Goal: Task Accomplishment & Management: Manage account settings

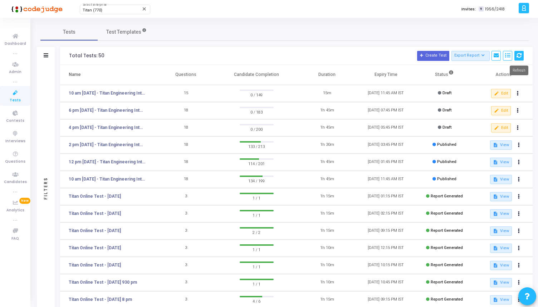
click at [520, 53] on icon at bounding box center [519, 55] width 5 height 5
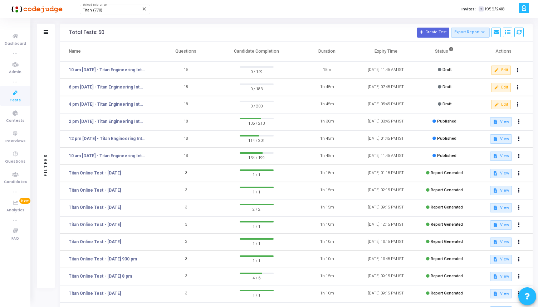
scroll to position [27, 0]
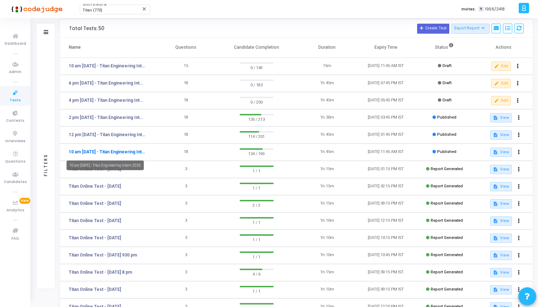
click at [104, 152] on link "10 am [DATE] - Titan Engineering Intern 2026" at bounding box center [107, 151] width 77 height 6
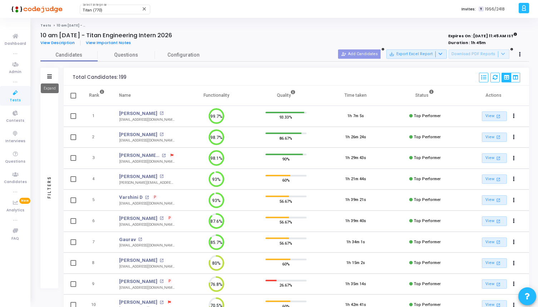
click at [49, 75] on icon at bounding box center [49, 76] width 5 height 4
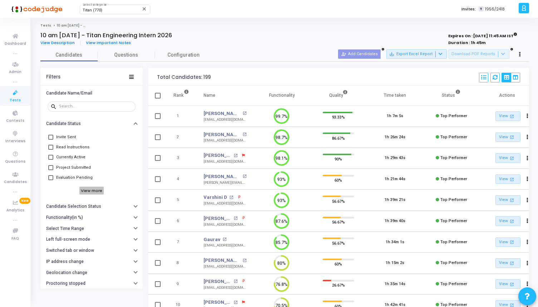
click at [92, 192] on h6 "View more" at bounding box center [91, 190] width 25 height 8
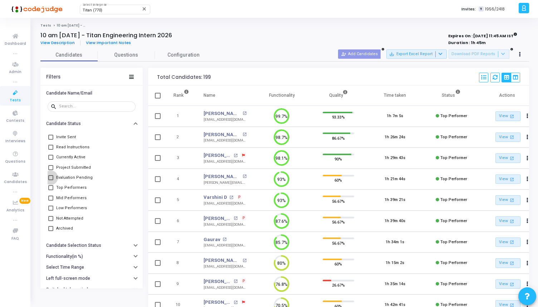
click at [49, 174] on label "Evaluation Pending" at bounding box center [70, 177] width 44 height 9
click at [50, 180] on input "Evaluation Pending" at bounding box center [50, 180] width 0 height 0
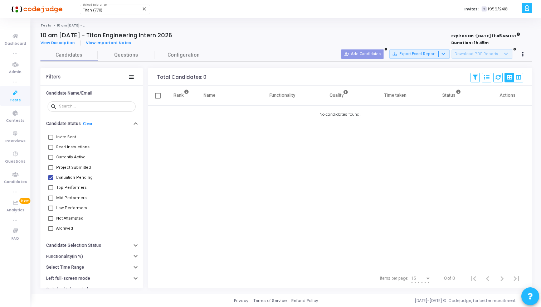
click at [49, 174] on label "Evaluation Pending" at bounding box center [70, 177] width 44 height 9
click at [50, 180] on input "Evaluation Pending" at bounding box center [50, 180] width 0 height 0
checkbox input "false"
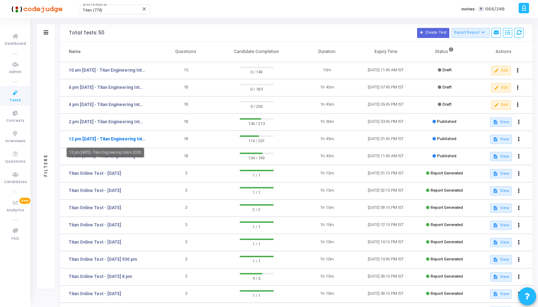
click at [134, 140] on link "12 pm [DATE] - Titan Engineering Intern 2026" at bounding box center [107, 139] width 77 height 6
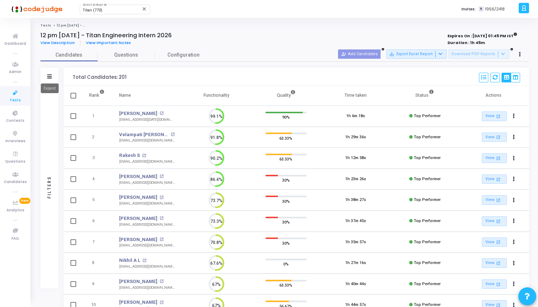
click at [49, 76] on icon at bounding box center [49, 76] width 5 height 4
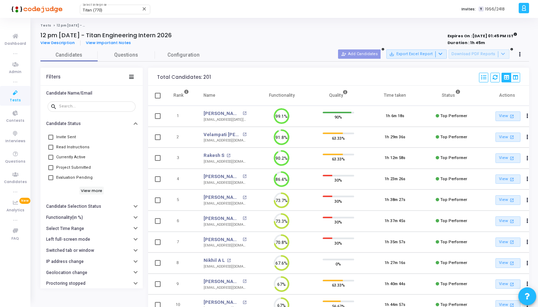
click at [52, 178] on span at bounding box center [50, 177] width 5 height 5
click at [51, 180] on input "Evaluation Pending" at bounding box center [50, 180] width 0 height 0
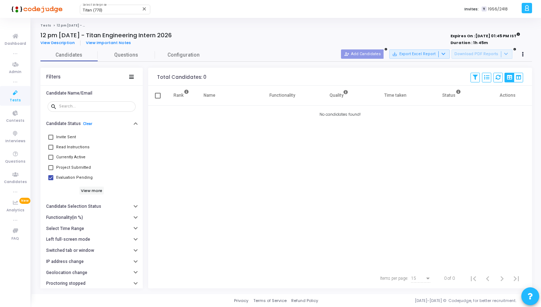
click at [52, 178] on span at bounding box center [50, 177] width 5 height 5
click at [51, 180] on input "Evaluation Pending" at bounding box center [50, 180] width 0 height 0
checkbox input "false"
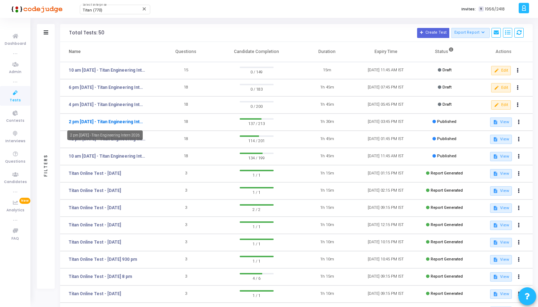
click at [126, 122] on link "2 pm [DATE] - Titan Engineering Intern 2026" at bounding box center [107, 121] width 77 height 6
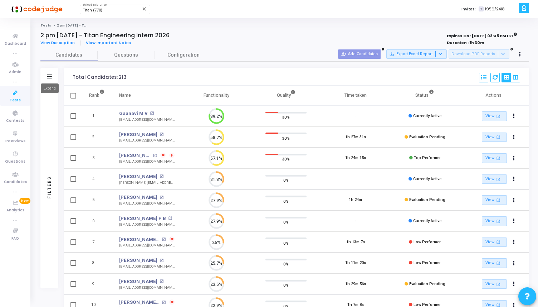
click at [49, 77] on icon at bounding box center [49, 76] width 5 height 4
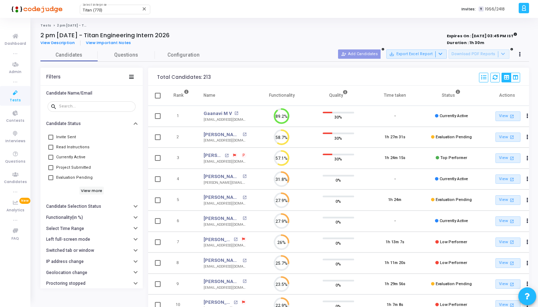
click at [51, 179] on span at bounding box center [50, 177] width 5 height 5
click at [51, 180] on input "Evaluation Pending" at bounding box center [50, 180] width 0 height 0
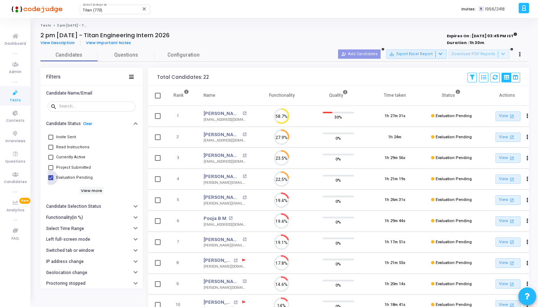
click at [51, 179] on span at bounding box center [50, 177] width 5 height 5
click at [51, 180] on input "Evaluation Pending" at bounding box center [50, 180] width 0 height 0
checkbox input "false"
